Goal: Information Seeking & Learning: Learn about a topic

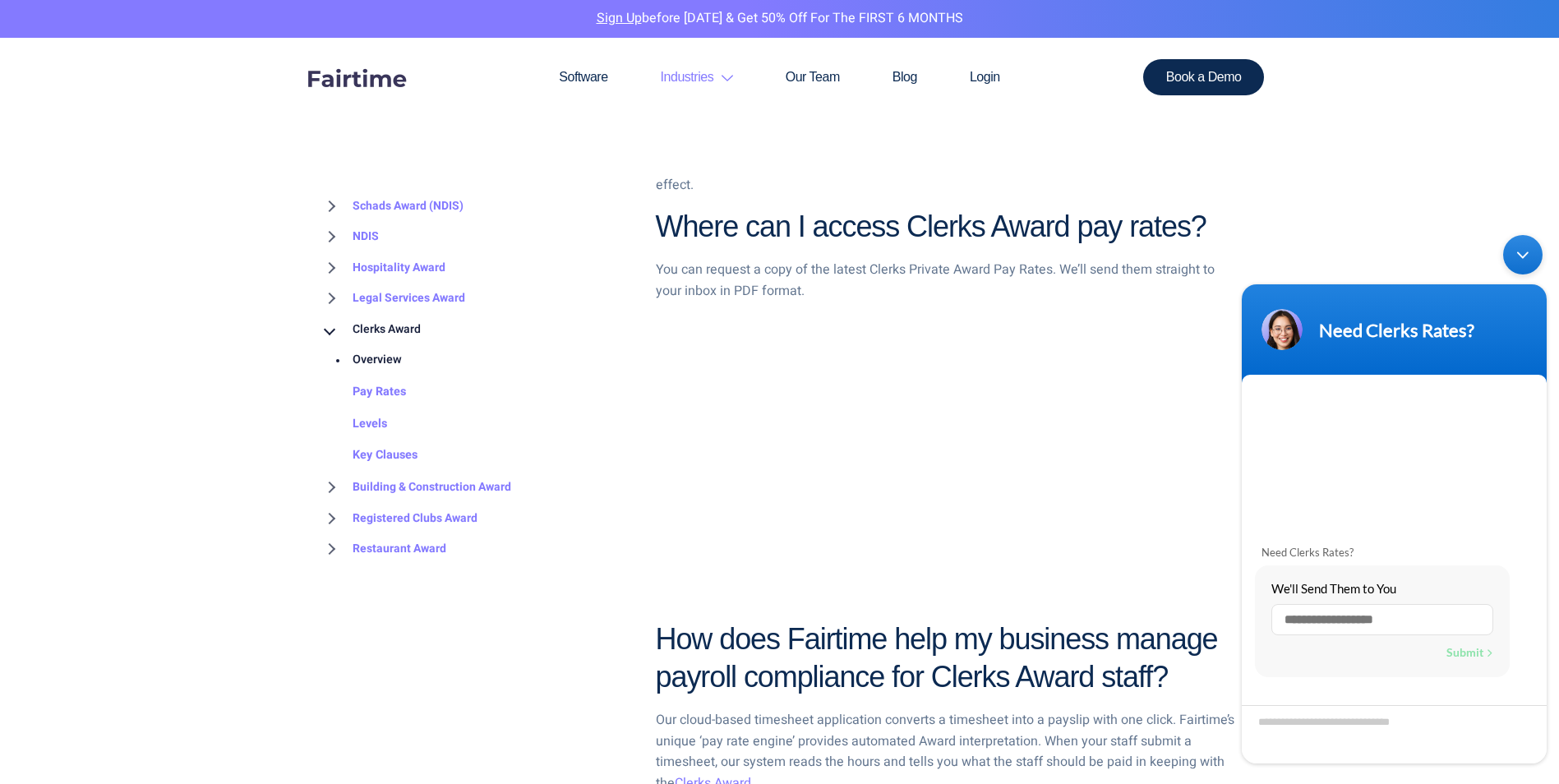
scroll to position [986, 0]
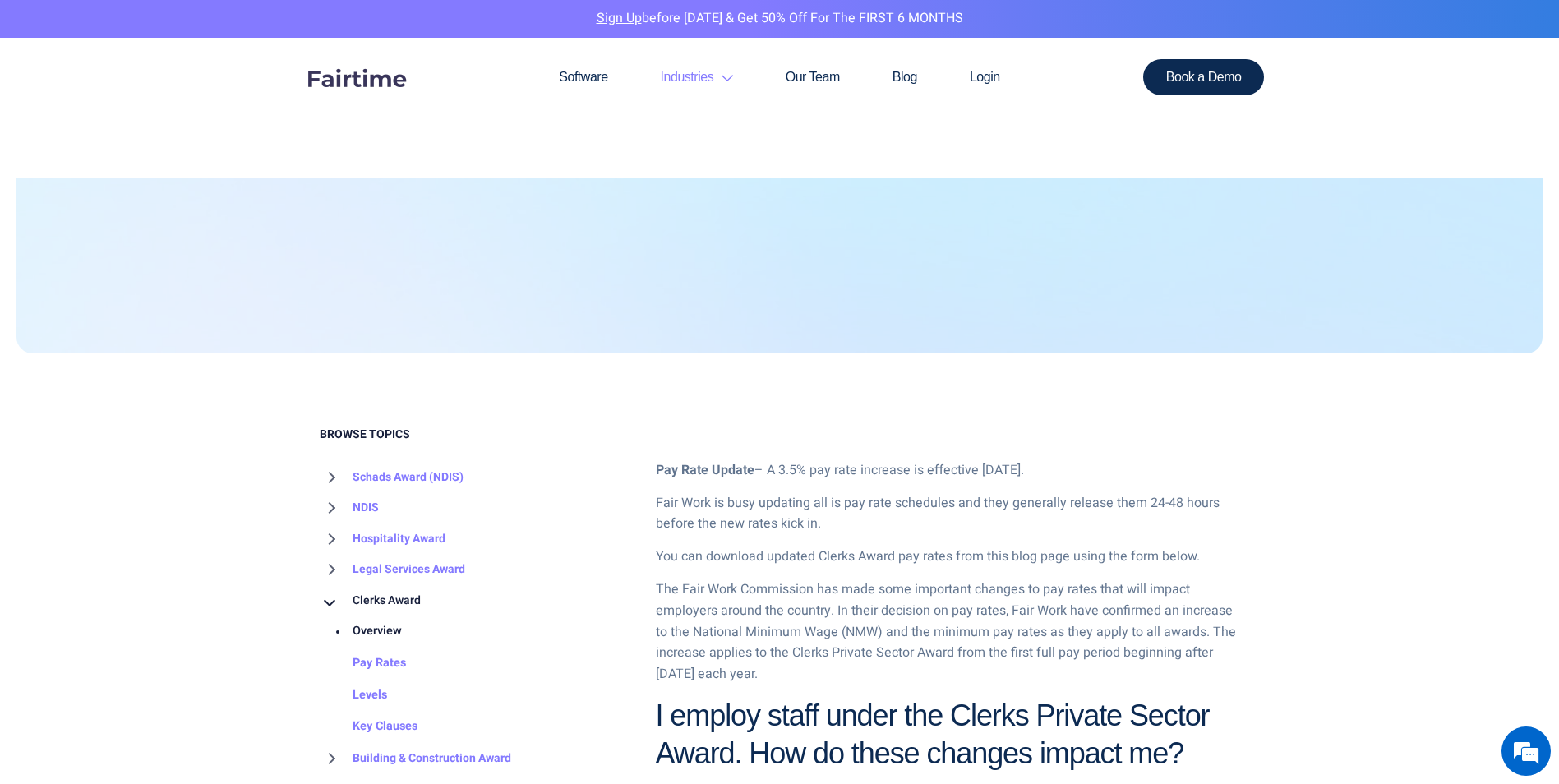
scroll to position [411, 0]
